Goal: Navigation & Orientation: Find specific page/section

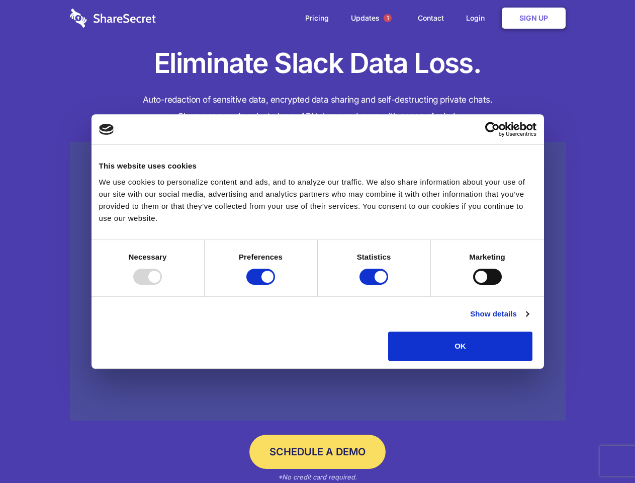
click at [162, 285] on div at bounding box center [147, 277] width 29 height 16
click at [275, 285] on input "Preferences" at bounding box center [260, 277] width 29 height 16
checkbox input "false"
click at [375, 285] on input "Statistics" at bounding box center [374, 277] width 29 height 16
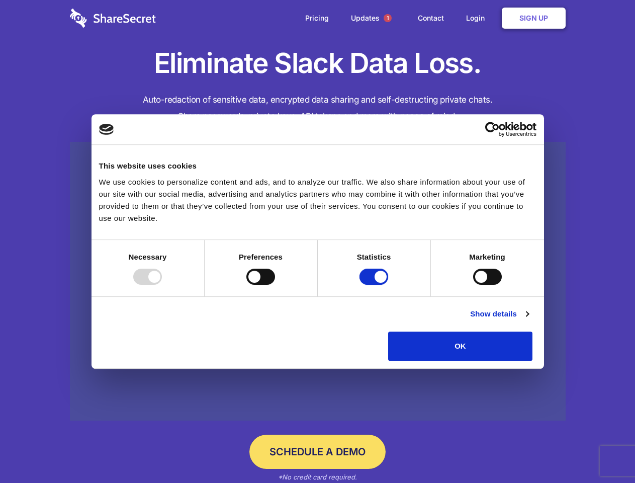
checkbox input "false"
click at [473, 285] on input "Marketing" at bounding box center [487, 277] width 29 height 16
checkbox input "true"
click at [529, 320] on link "Show details" at bounding box center [499, 314] width 58 height 12
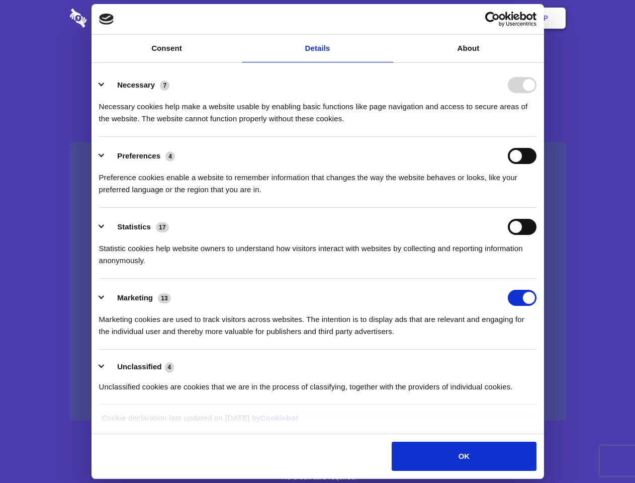
click at [537, 208] on li "Preferences 4 Preference cookies enable a website to remember information that …" at bounding box center [318, 172] width 438 height 71
click at [387, 18] on span "1" at bounding box center [388, 18] width 8 height 8
